Goal: Navigation & Orientation: Find specific page/section

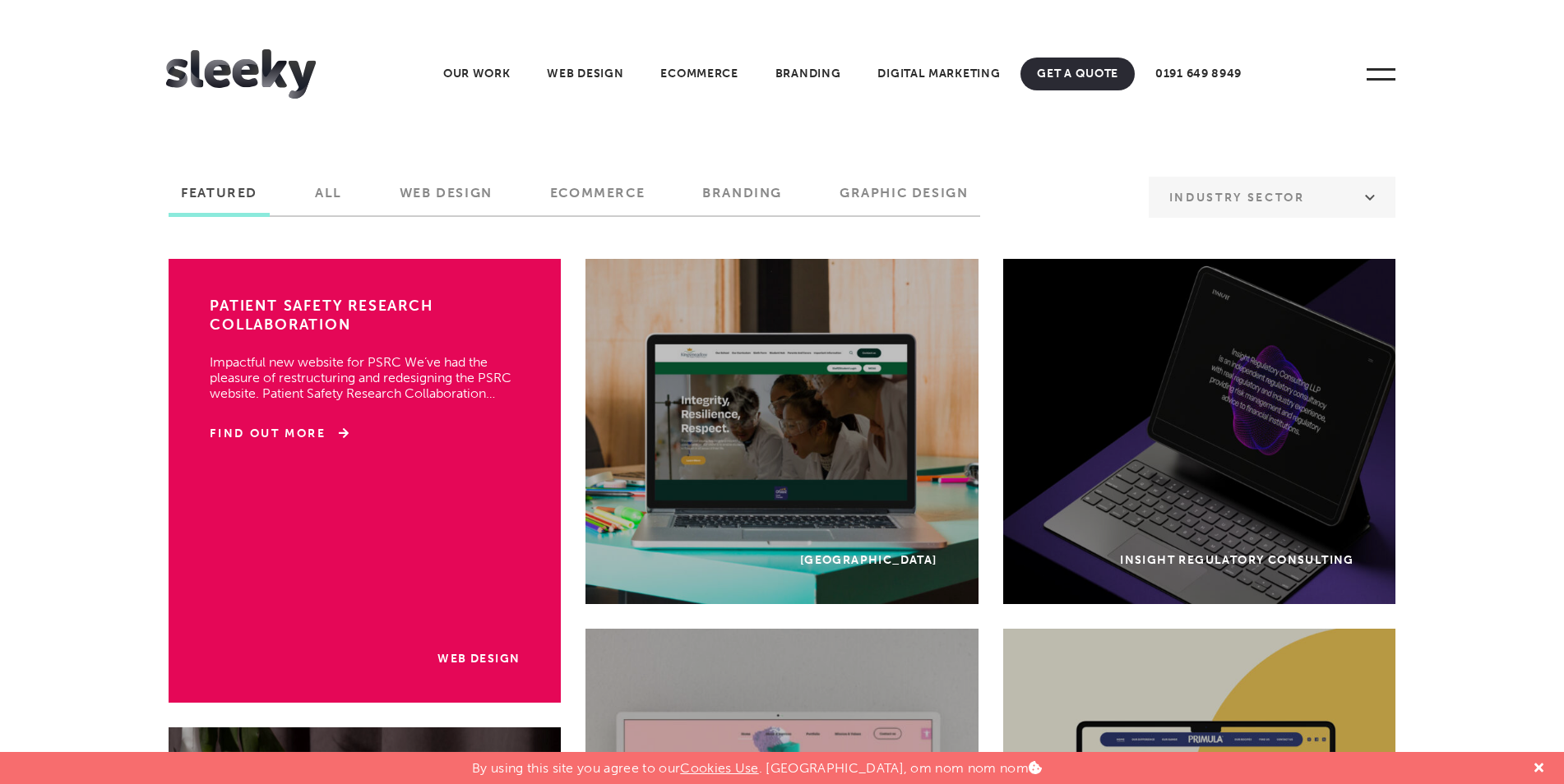
click at [358, 498] on div "Web Design Patient Safety Research Collaboration Impactful new website for PSRC…" at bounding box center [365, 480] width 392 height 444
click at [297, 417] on div "Web Design Patient Safety Research Collaboration Impactful new website for PSRC…" at bounding box center [365, 480] width 392 height 444
click at [298, 429] on link "Find Out More" at bounding box center [279, 434] width 139 height 17
